Goal: Task Accomplishment & Management: Manage account settings

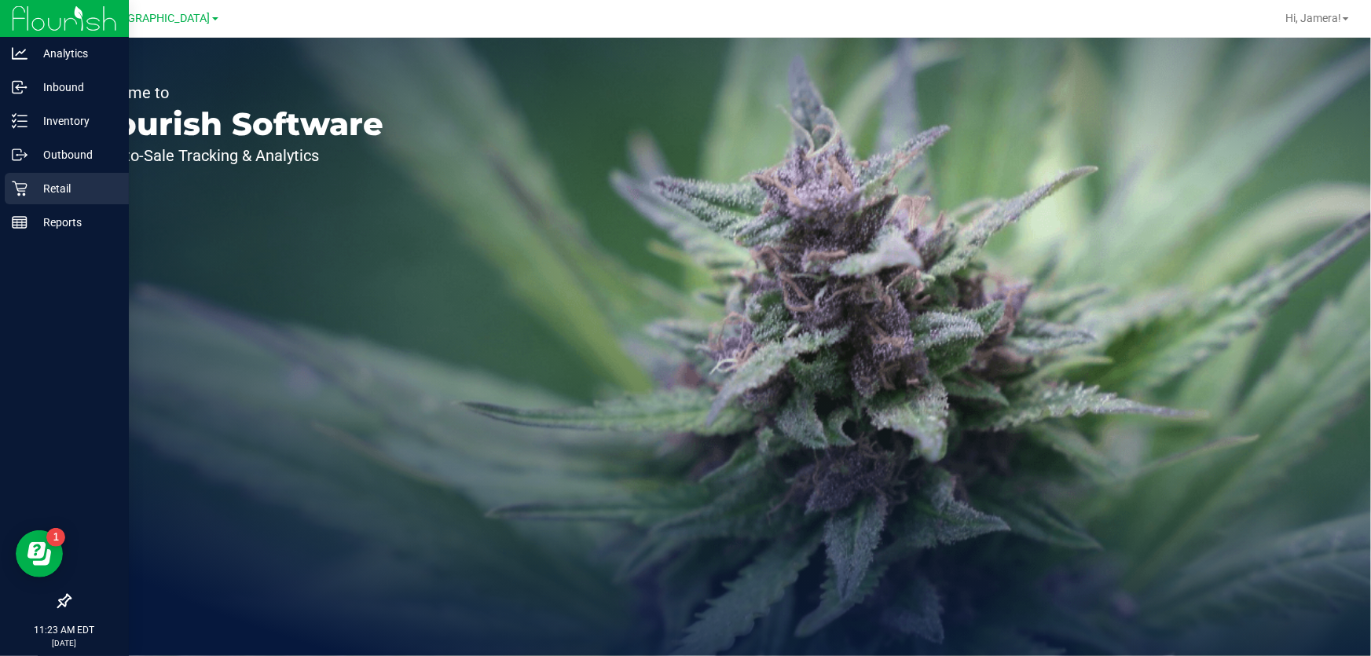
click at [24, 188] on icon at bounding box center [20, 189] width 16 height 16
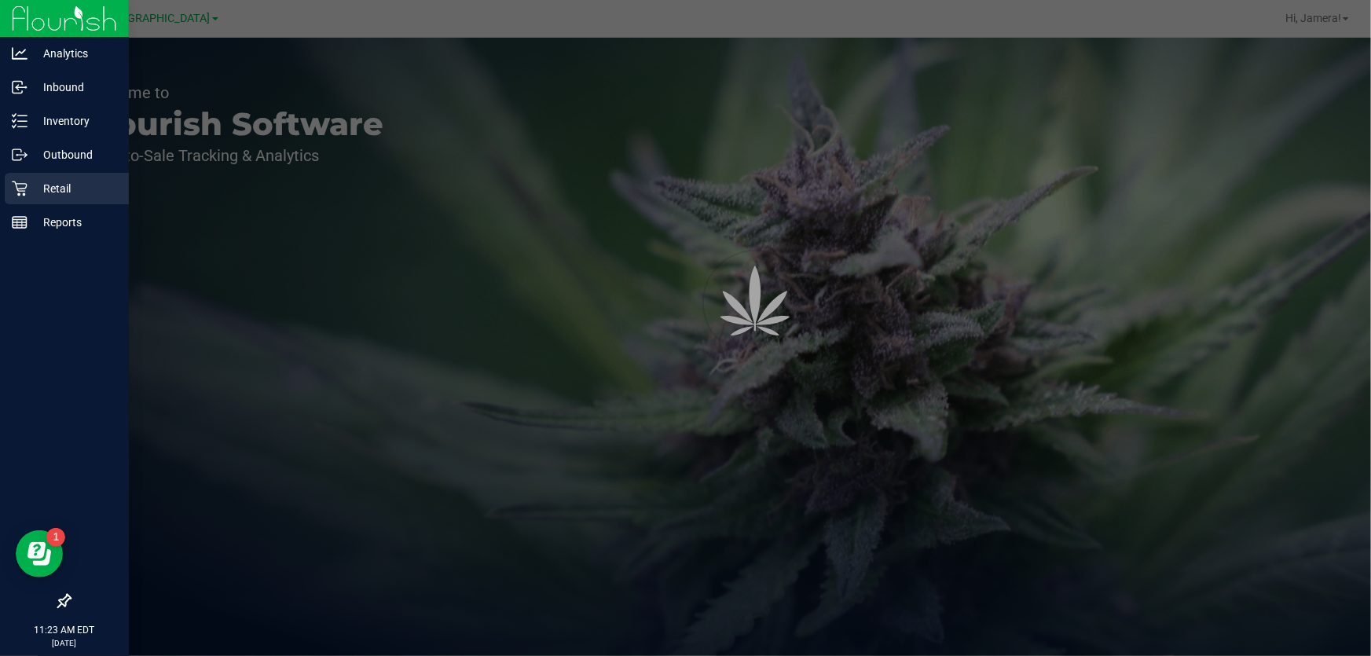
click at [24, 188] on icon at bounding box center [20, 189] width 16 height 16
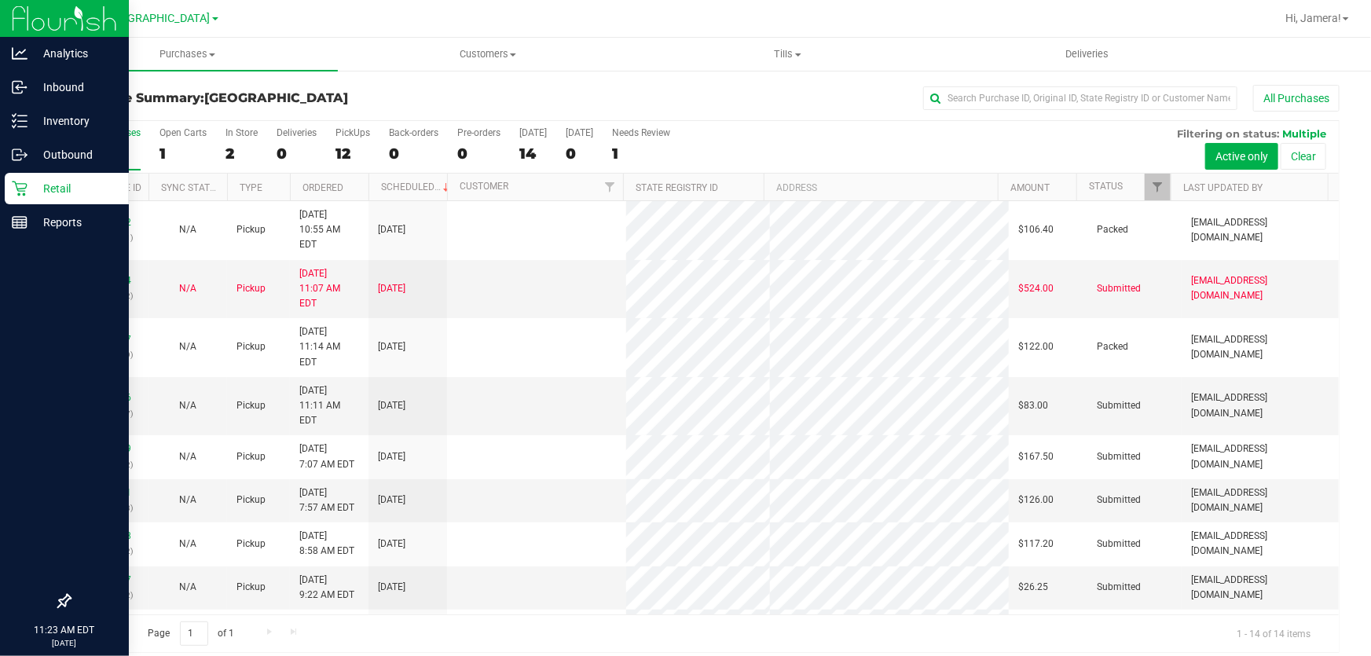
click at [23, 190] on icon at bounding box center [20, 189] width 16 height 16
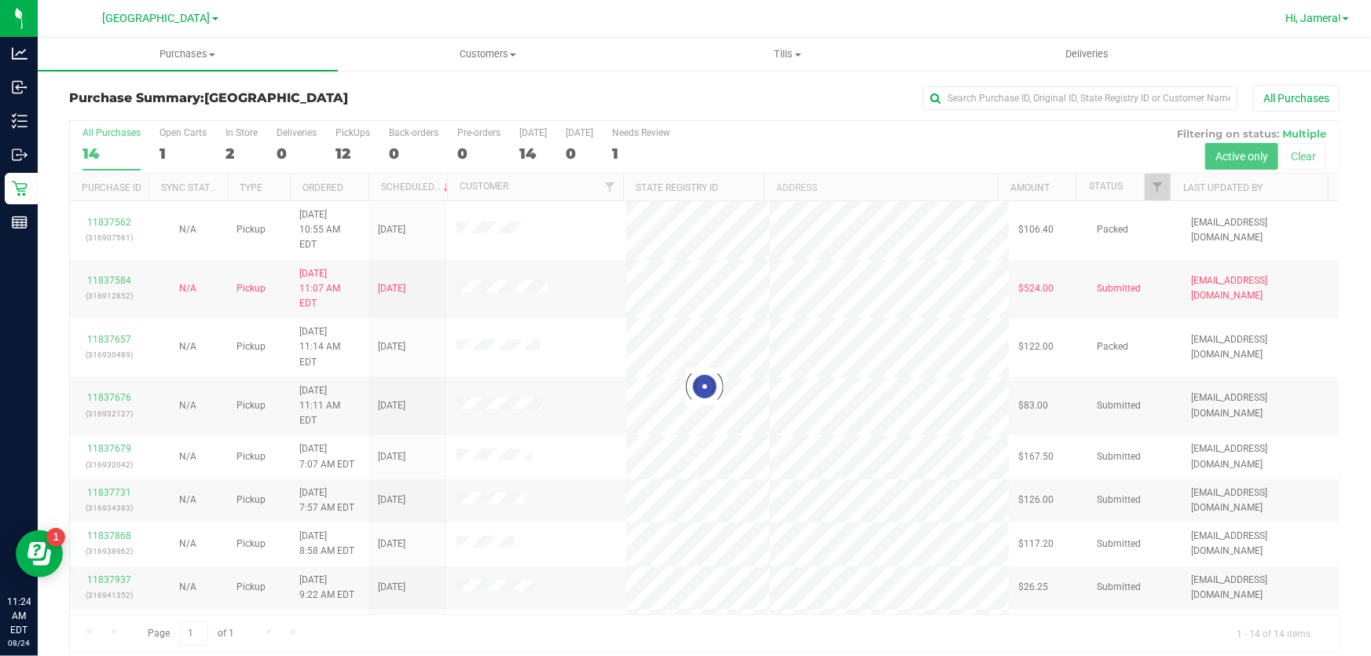
click at [1320, 16] on span "Hi, Jamera!" at bounding box center [1314, 18] width 56 height 13
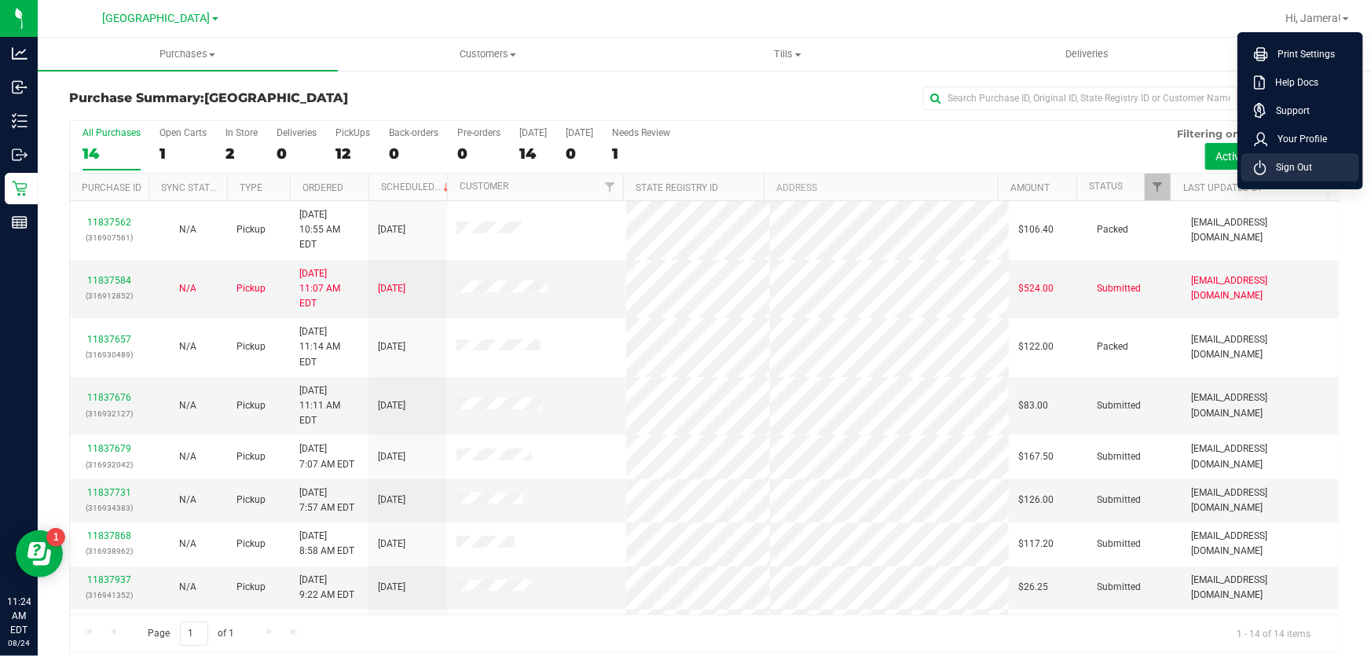
click at [1304, 161] on span "Sign Out" at bounding box center [1290, 168] width 46 height 16
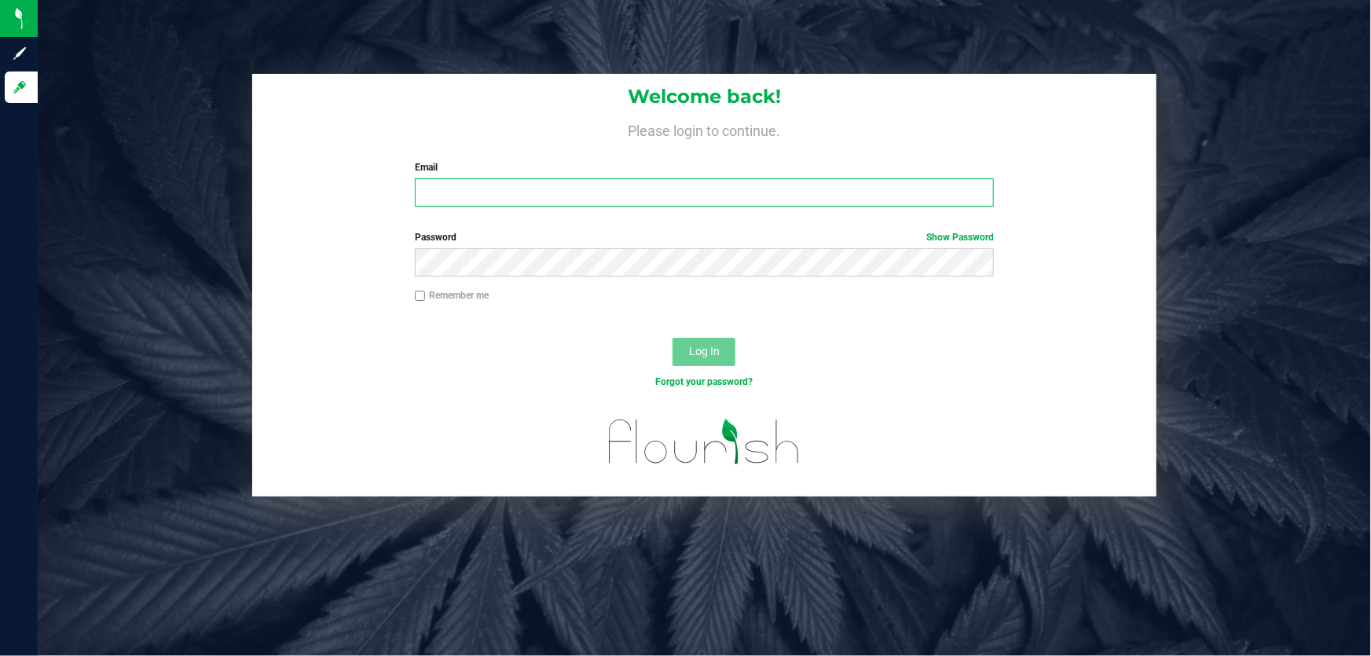
click at [612, 189] on input "Email" at bounding box center [705, 192] width 580 height 28
type input "[EMAIL_ADDRESS][DOMAIN_NAME]"
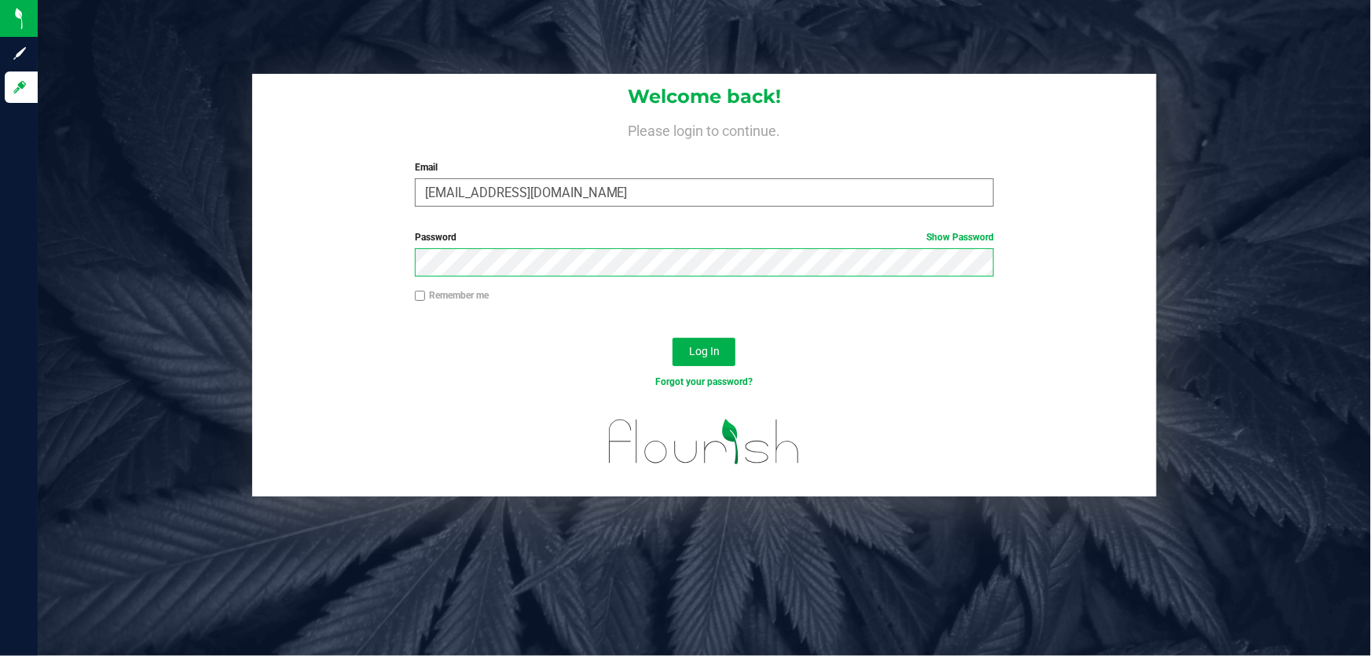
click at [673, 338] on button "Log In" at bounding box center [704, 352] width 63 height 28
